Goal: Information Seeking & Learning: Learn about a topic

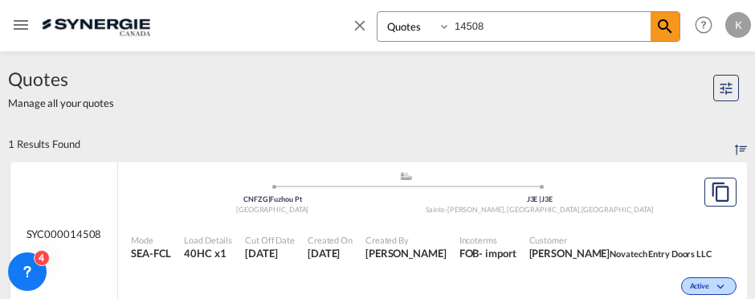
select select "Quotes"
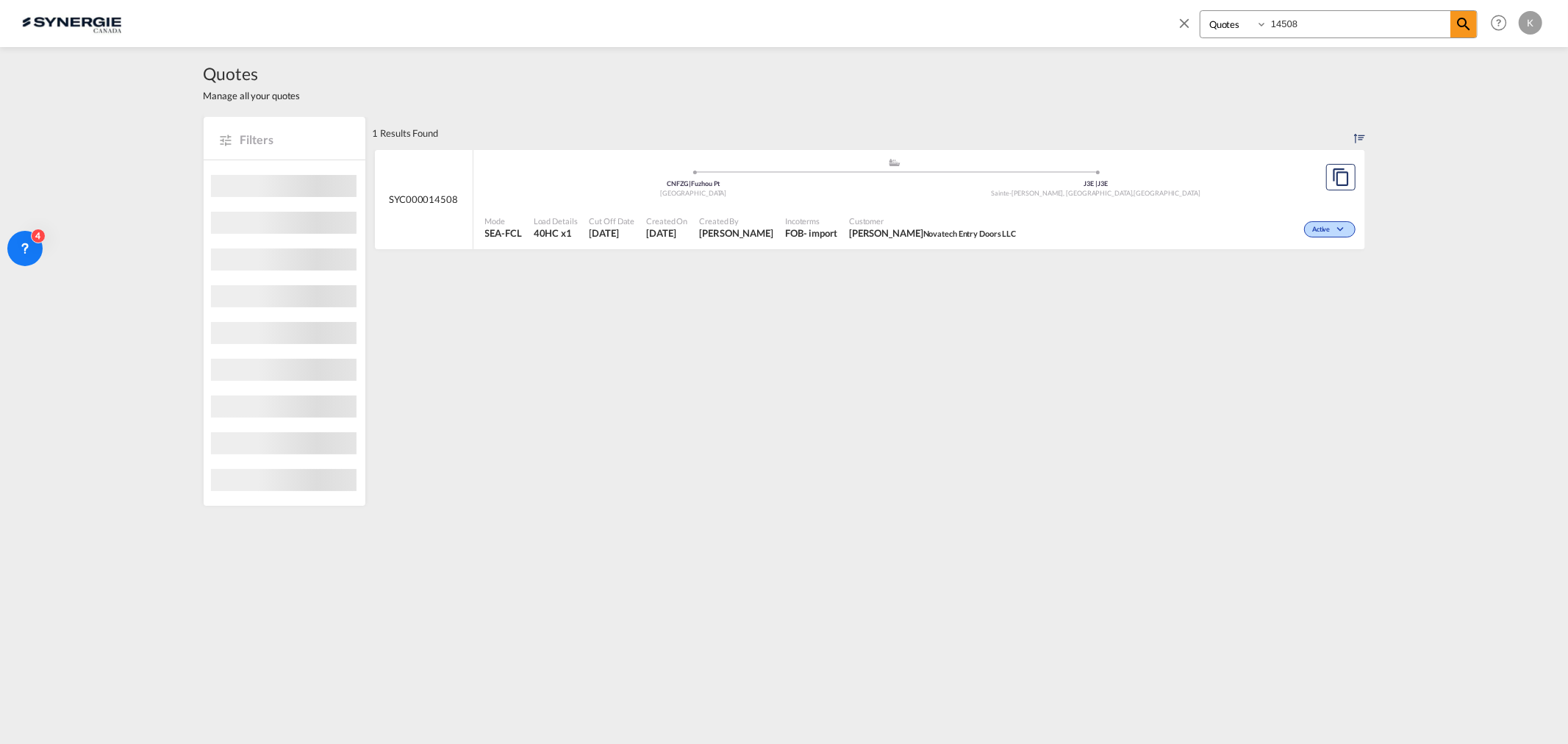
click at [691, 235] on span "[PERSON_NAME]" at bounding box center [735, 233] width 74 height 13
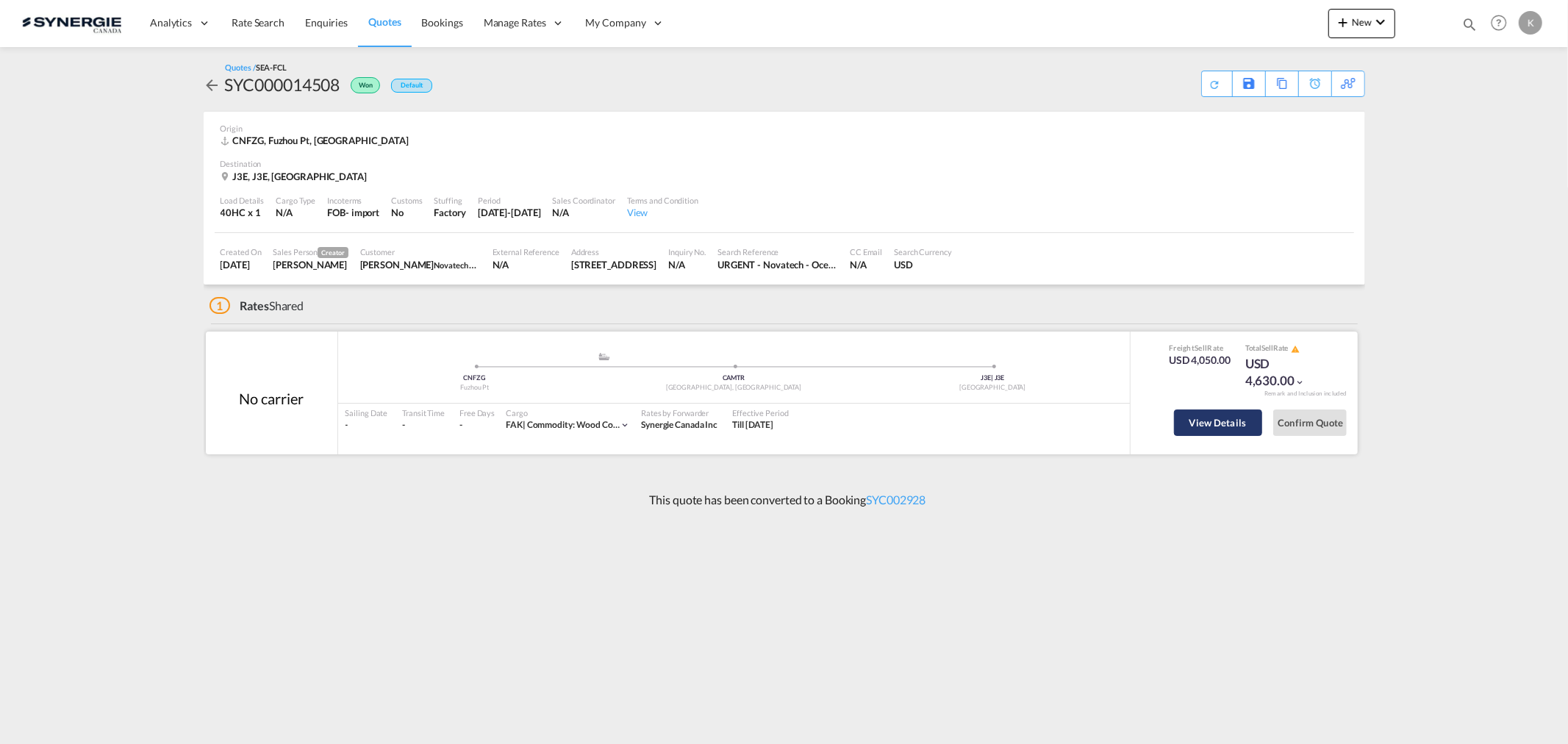
click at [1213, 425] on button "View Details" at bounding box center [1218, 422] width 88 height 27
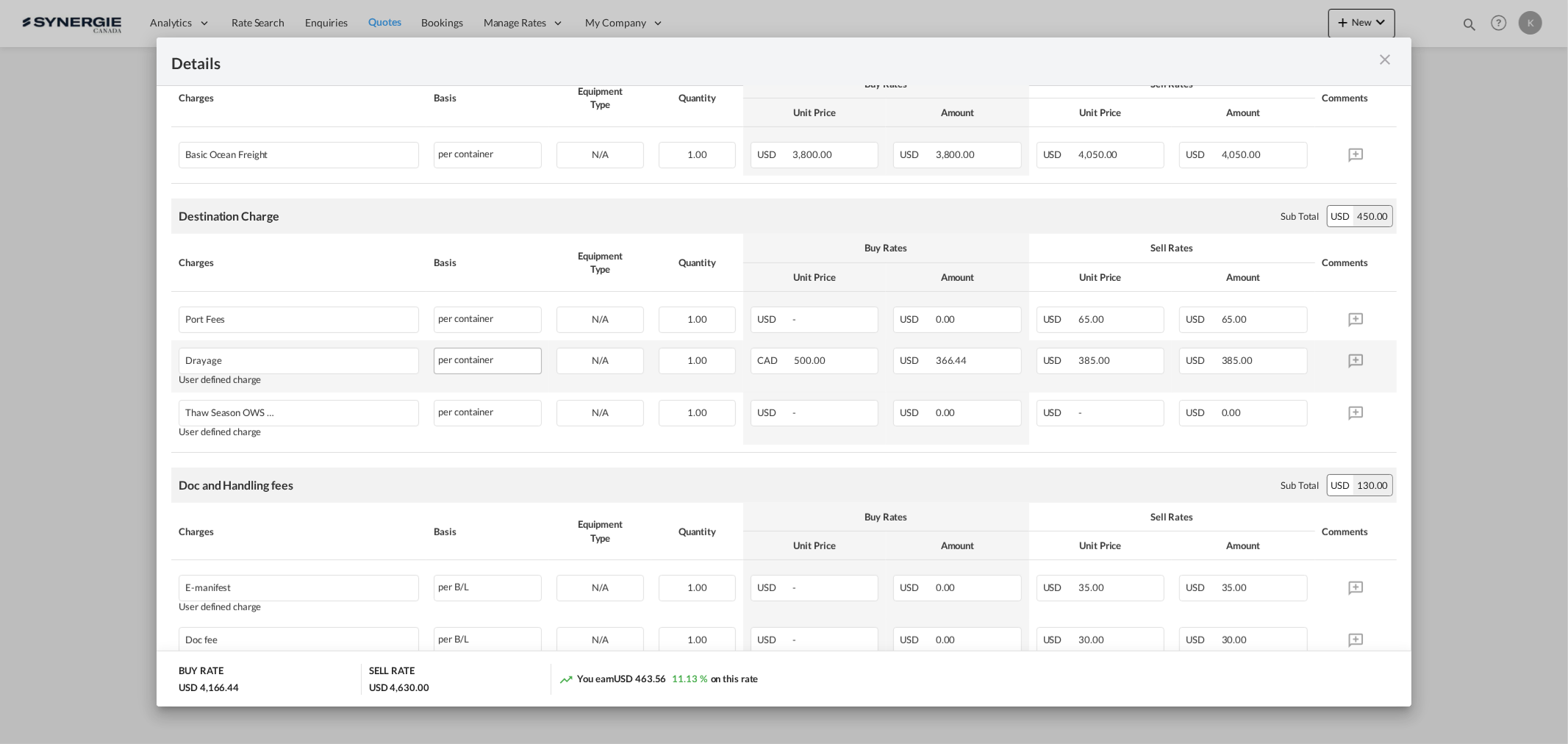
scroll to position [386, 0]
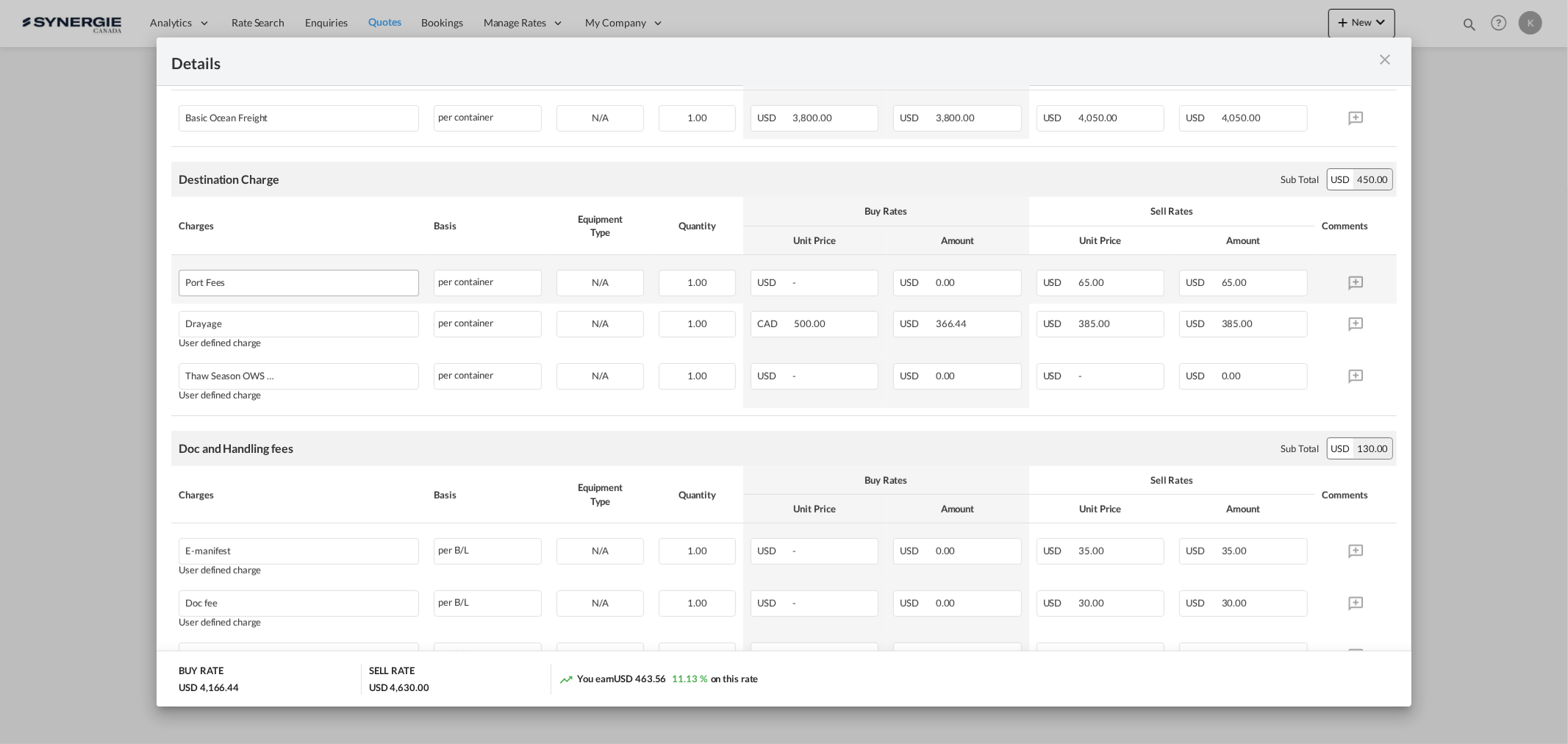
click at [251, 290] on div "Port Fees" at bounding box center [299, 280] width 239 height 21
click at [222, 287] on div "Port Fees" at bounding box center [270, 279] width 170 height 17
click at [201, 285] on div "Port Fees" at bounding box center [270, 279] width 170 height 17
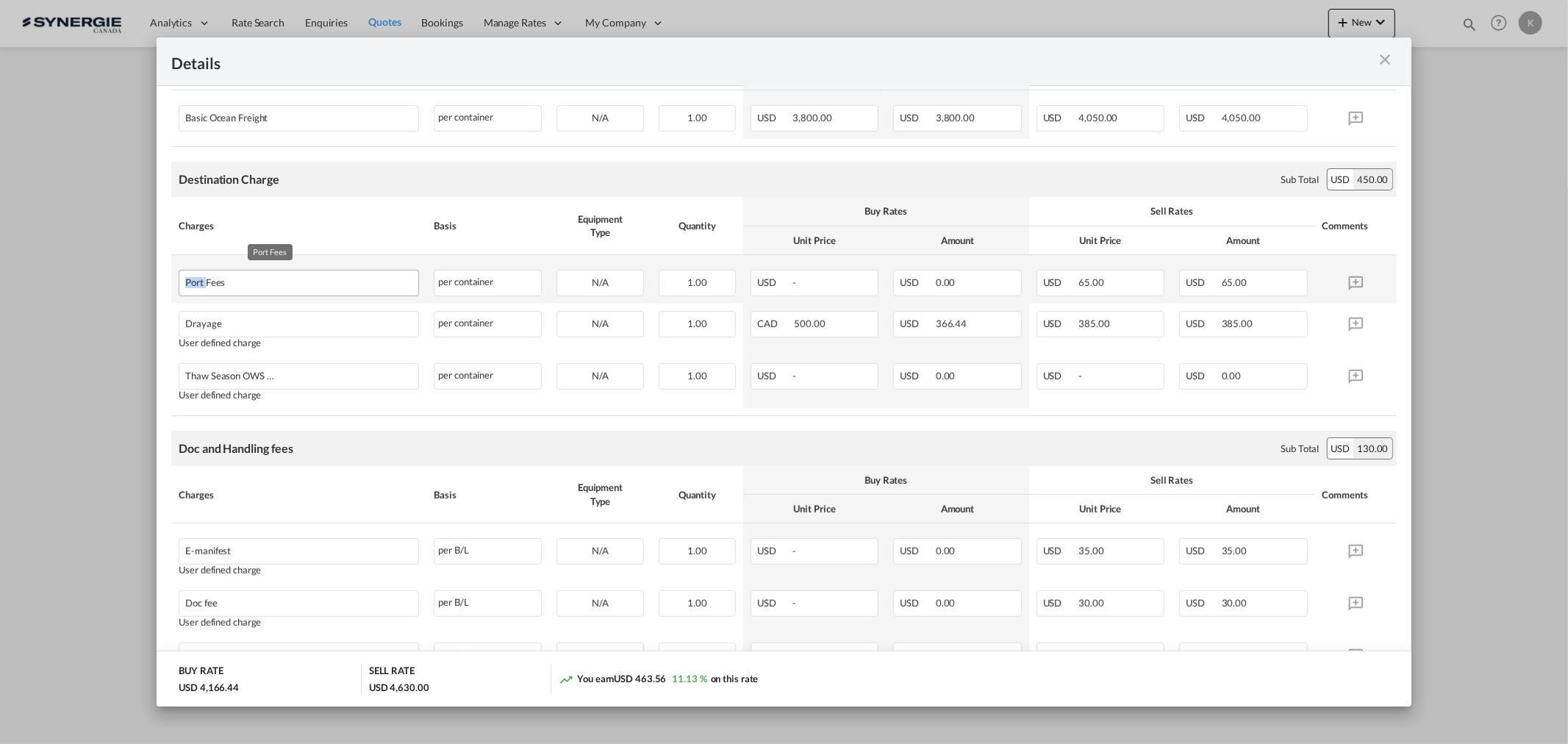
click at [201, 285] on div "Port Fees" at bounding box center [270, 279] width 170 height 17
copy span "Port Fees"
click at [207, 318] on div "Drayage" at bounding box center [270, 320] width 170 height 17
click at [197, 323] on div "Drayage" at bounding box center [270, 320] width 170 height 17
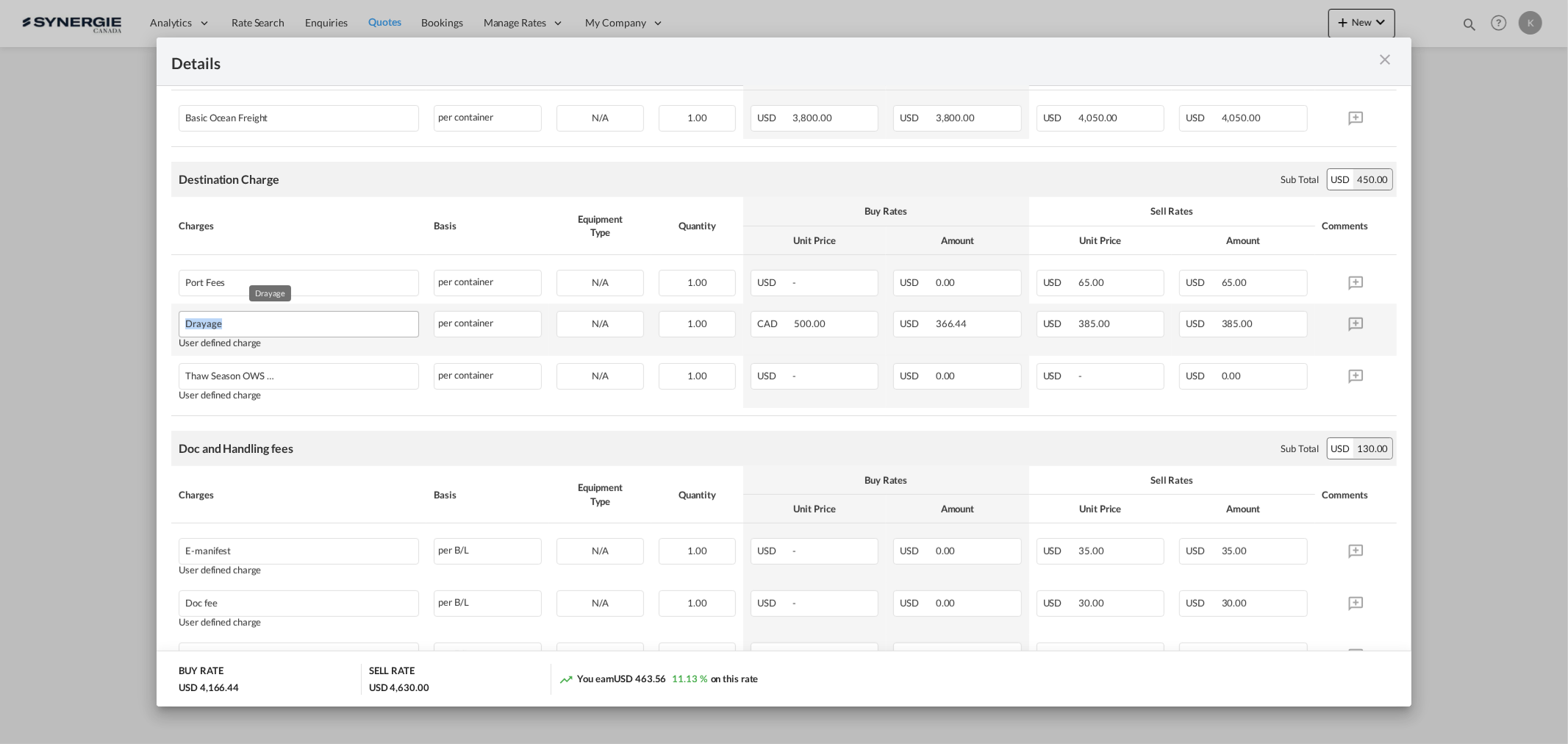
click at [197, 323] on div "Drayage" at bounding box center [270, 320] width 170 height 17
copy span "Drayage"
click at [196, 280] on div "Port Fees" at bounding box center [270, 279] width 170 height 17
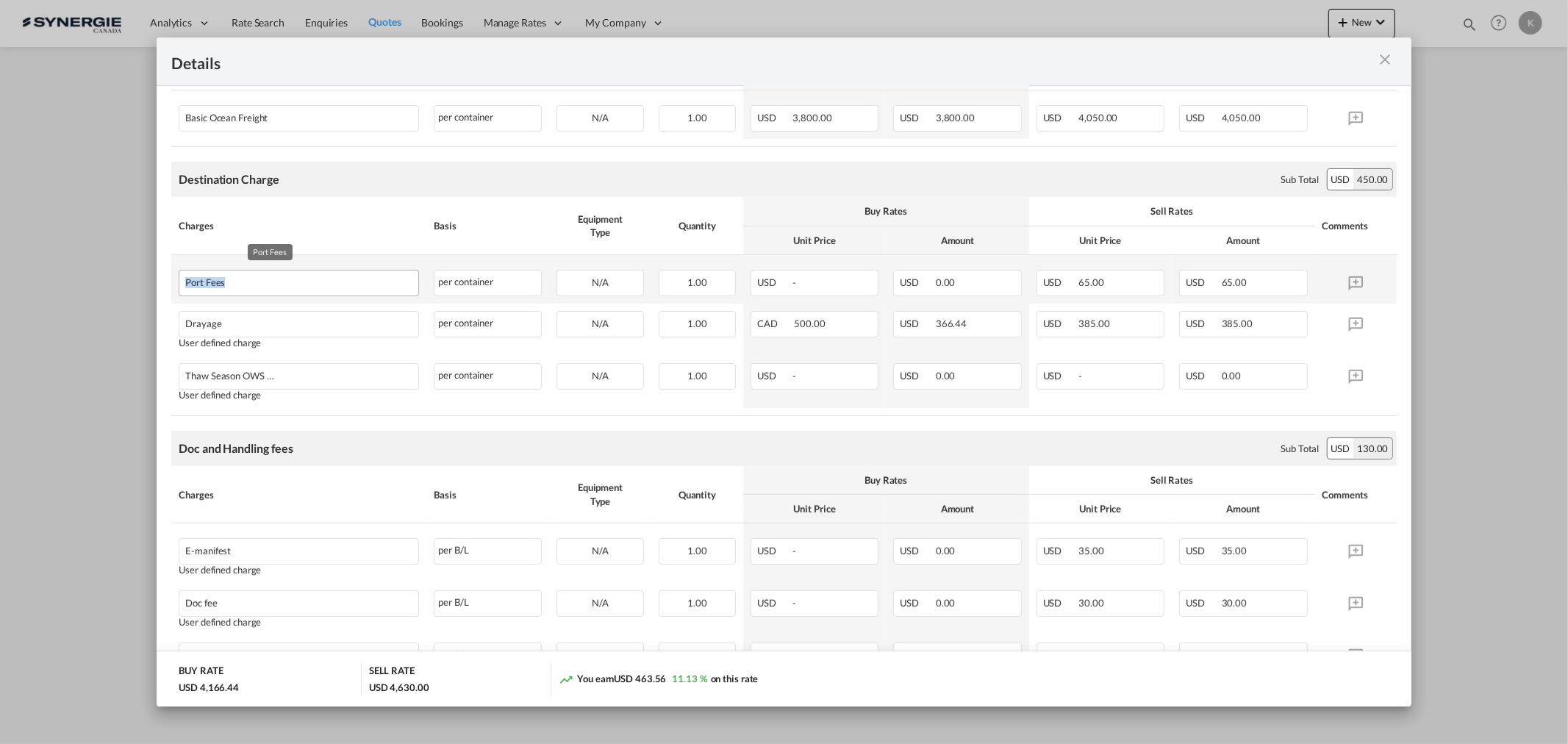
click at [196, 280] on div "Port Fees" at bounding box center [270, 279] width 170 height 17
copy span "Port Fees"
click at [202, 325] on div "Drayage" at bounding box center [270, 320] width 170 height 17
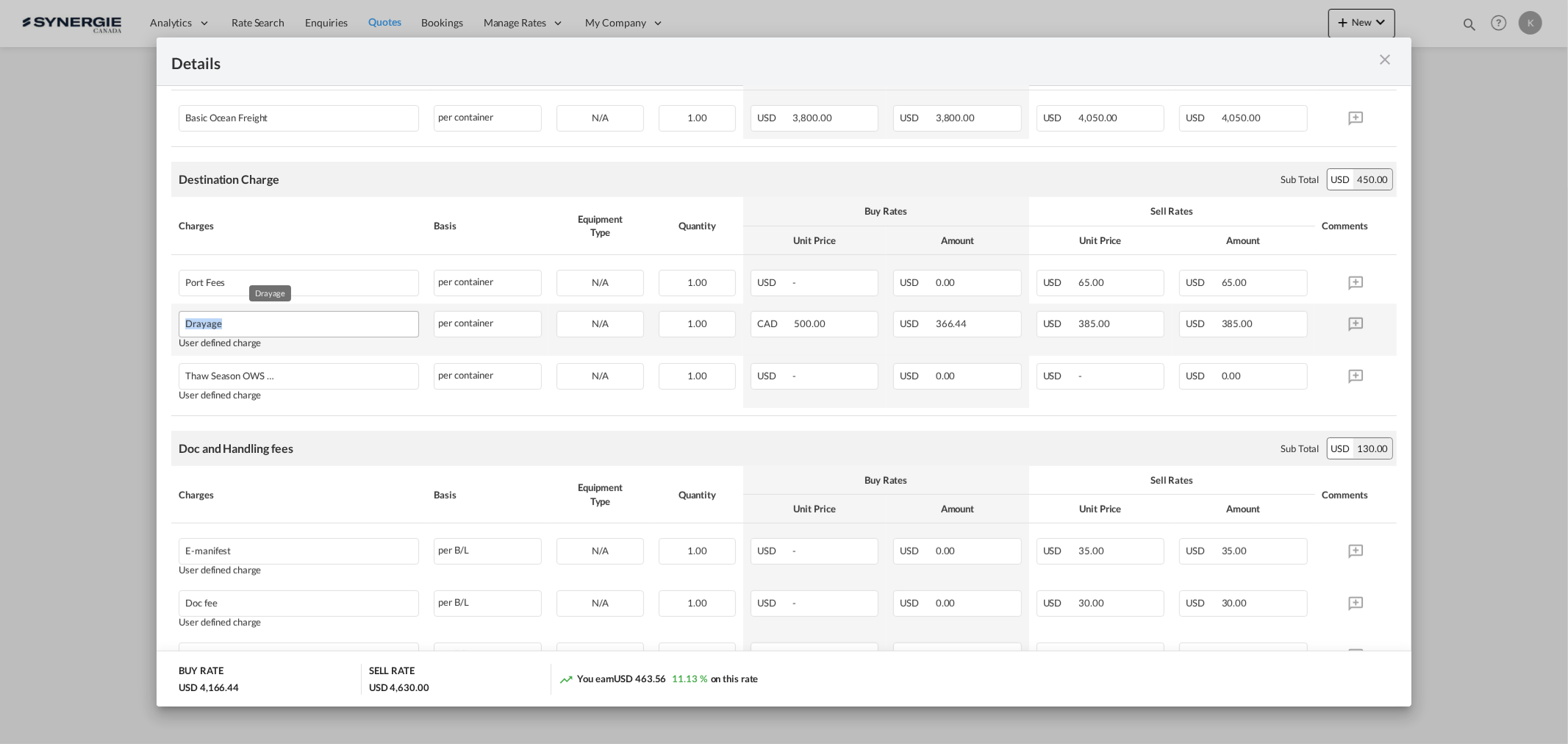
copy span "Drayage"
click at [214, 561] on div "E-manifest" at bounding box center [299, 549] width 239 height 21
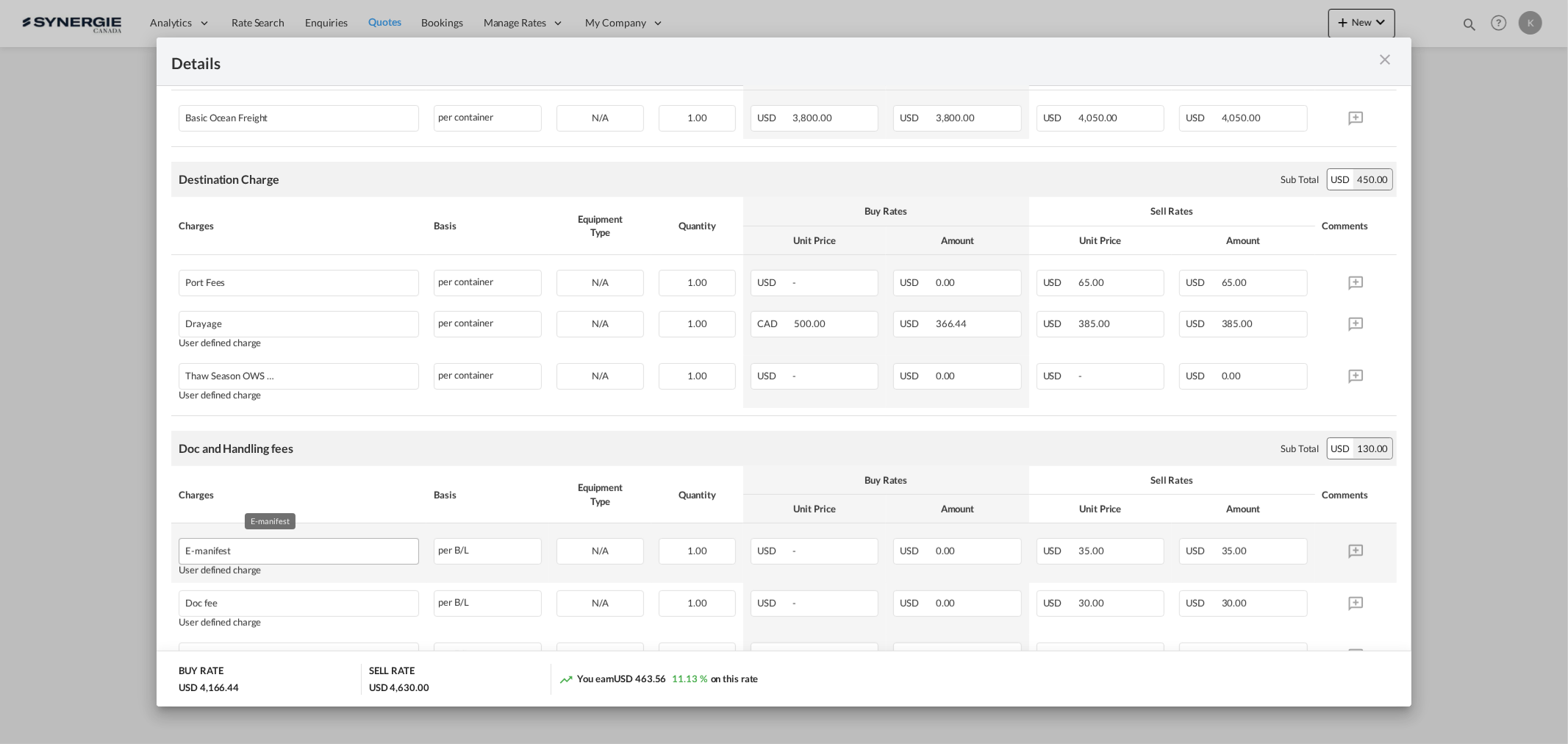
click at [216, 548] on div "E-manifest" at bounding box center [270, 547] width 170 height 17
copy span "E-manifest"
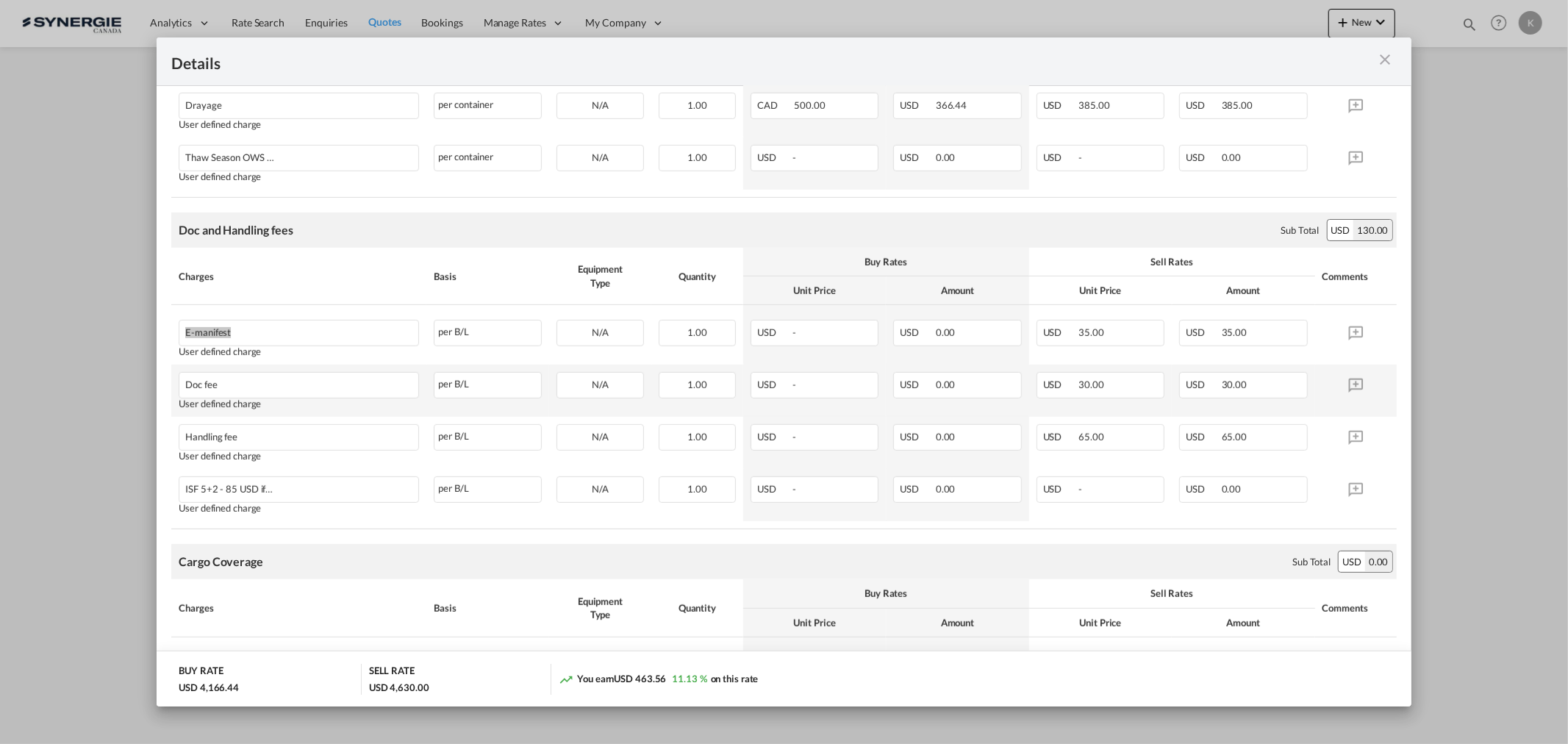
scroll to position [631, 0]
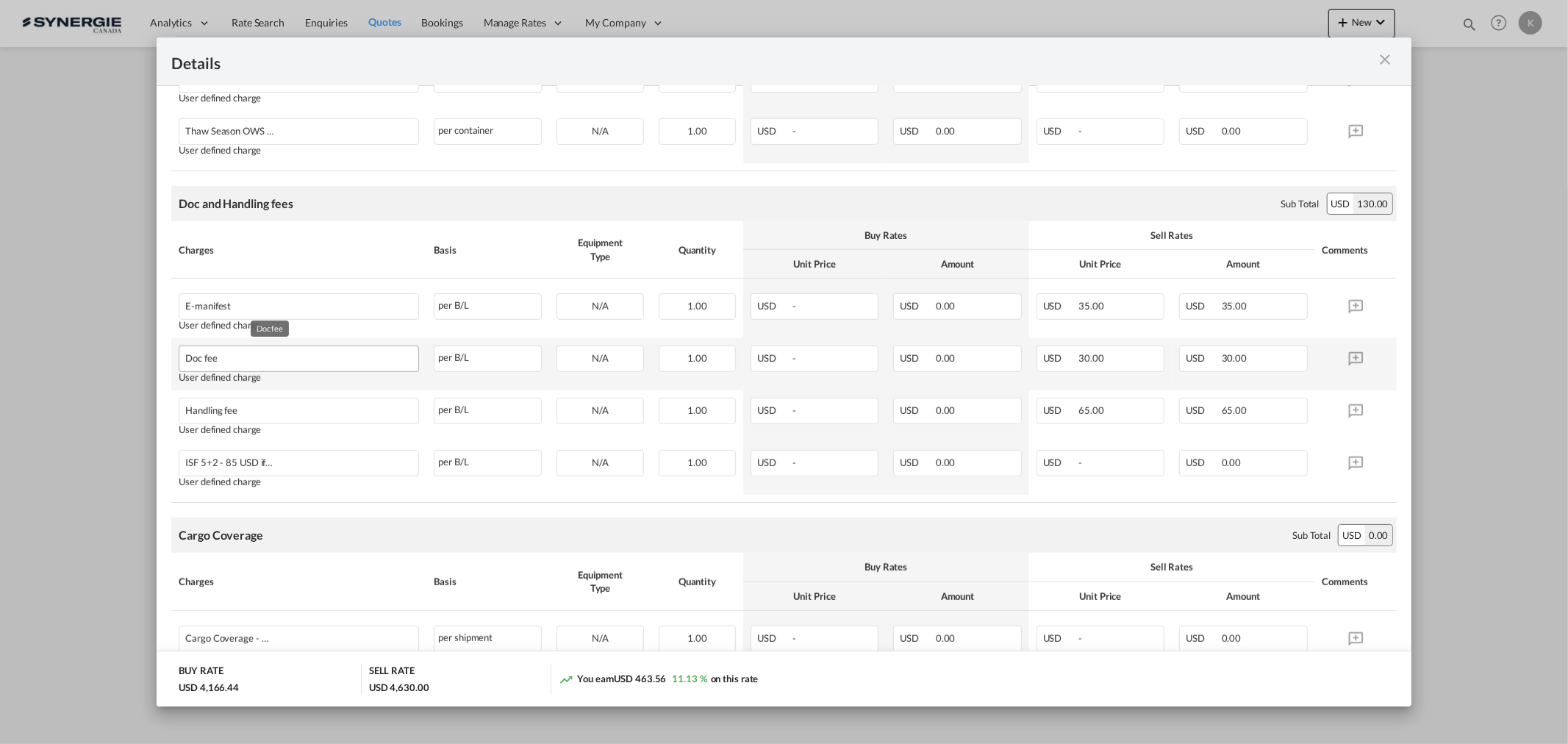
click at [201, 357] on div "Doc fee" at bounding box center [270, 355] width 170 height 17
copy span "Doc fee"
click at [207, 408] on div "Handling fee" at bounding box center [270, 407] width 170 height 17
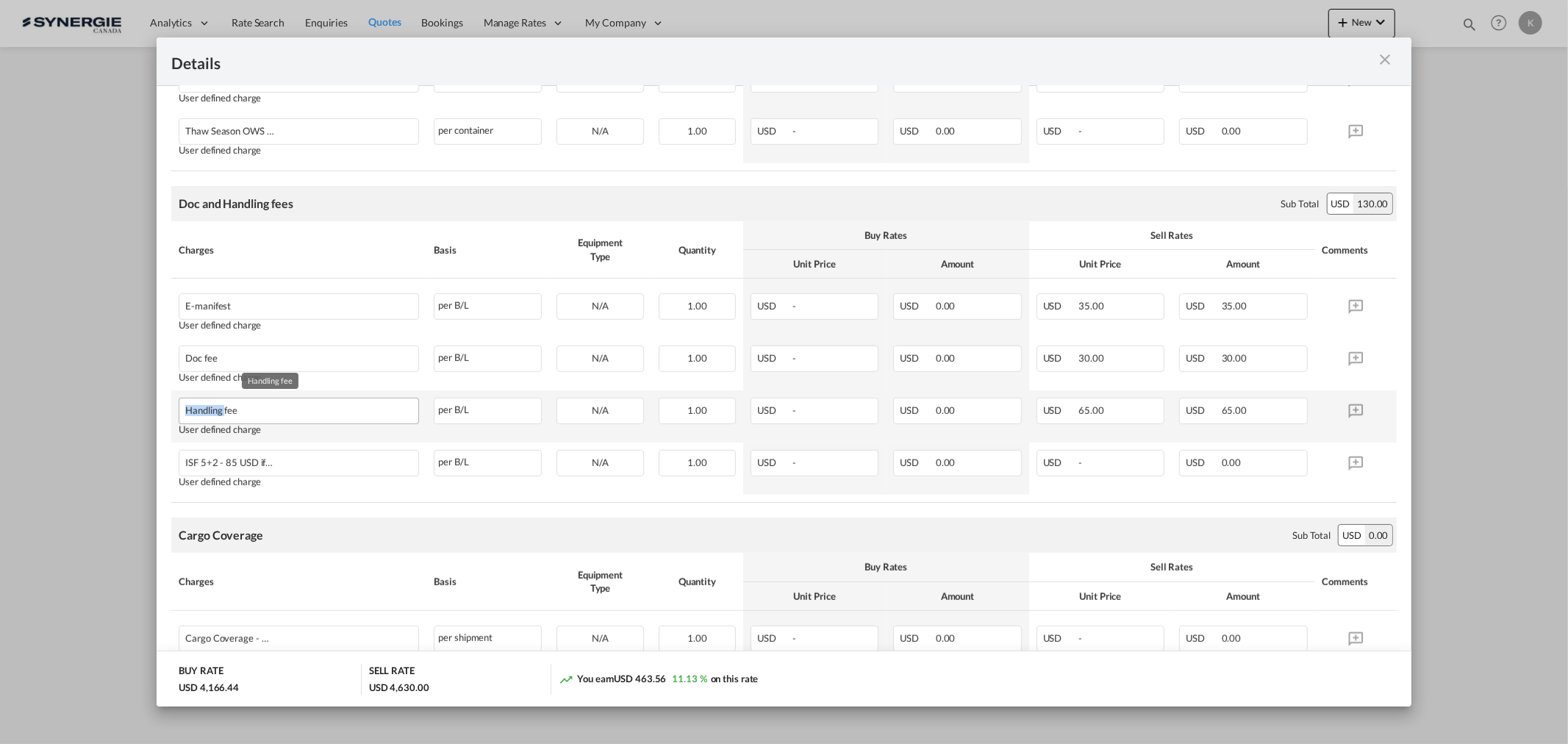
click at [207, 408] on div "Handling fee" at bounding box center [270, 407] width 170 height 17
copy span "Handling fee"
click at [226, 466] on div "ISF 5+2 - 85 USD if applicable" at bounding box center [270, 459] width 170 height 17
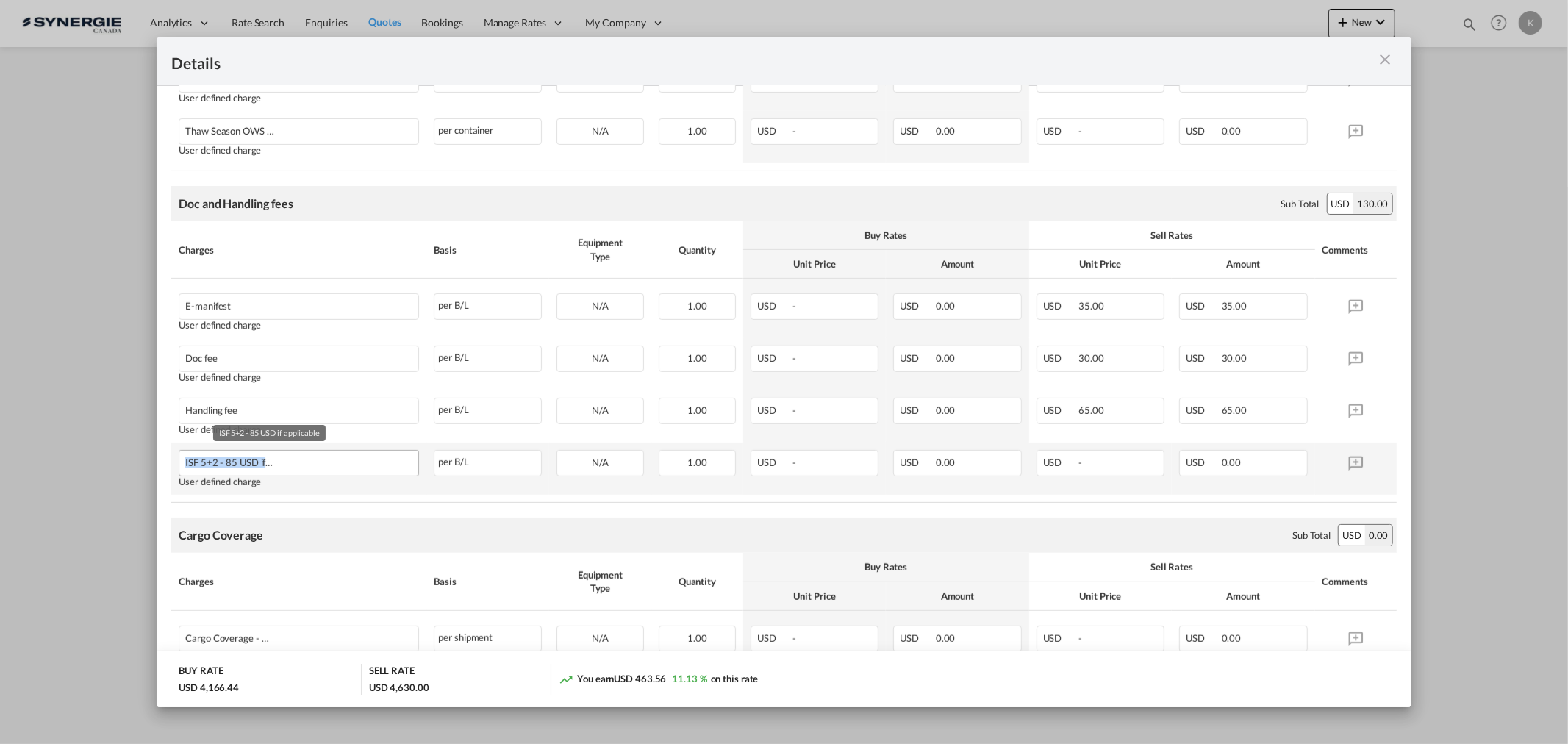
click at [226, 466] on div "ISF 5+2 - 85 USD if applicable" at bounding box center [270, 459] width 170 height 17
copy span "ISF 5+2 - 85 USD if applicable"
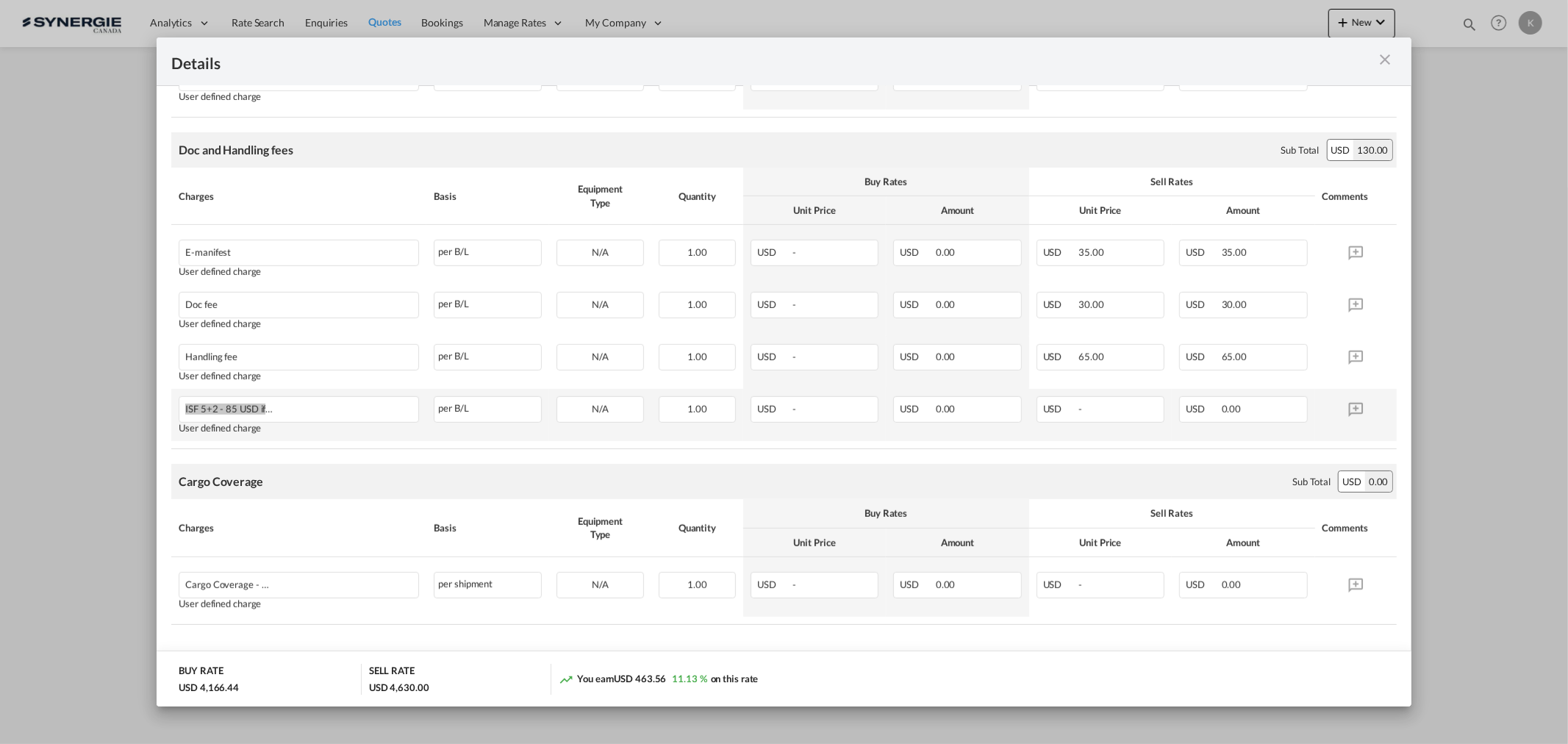
scroll to position [714, 0]
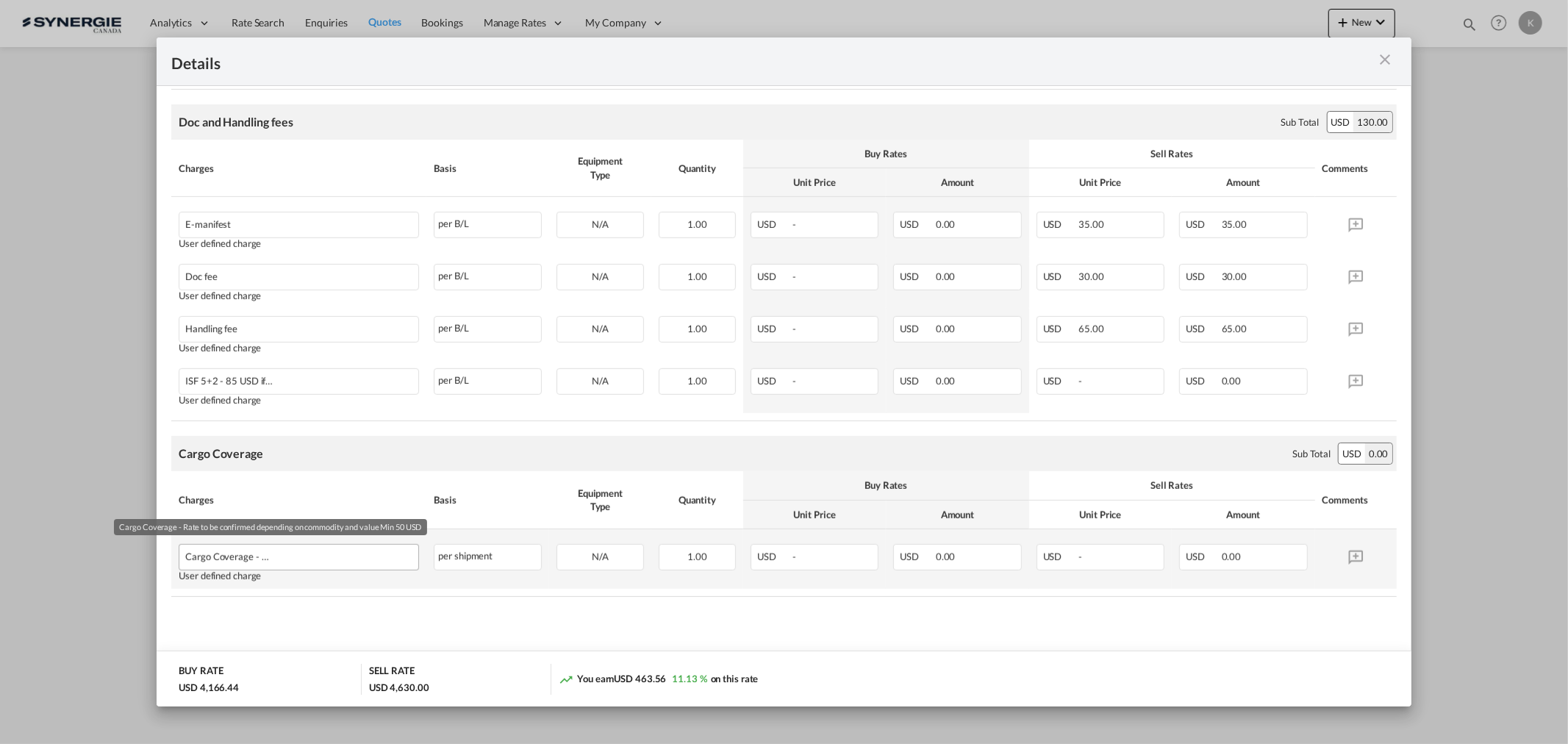
click at [245, 563] on div "Cargo Coverage - Rate to be confirmed depending on commodity and value Min 50 U…" at bounding box center [270, 553] width 170 height 17
copy span "Cargo Coverage - Rate to be confirmed depending on commodity and value Min 50 U…"
